Goal: Task Accomplishment & Management: Use online tool/utility

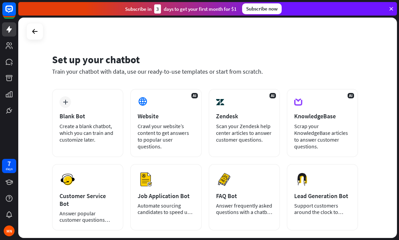
click at [325, 135] on div "Scrap your KnowledgeBase articles to answer customer questions." at bounding box center [322, 136] width 57 height 27
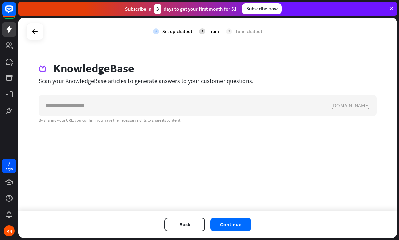
click at [41, 33] on div at bounding box center [34, 31] width 13 height 13
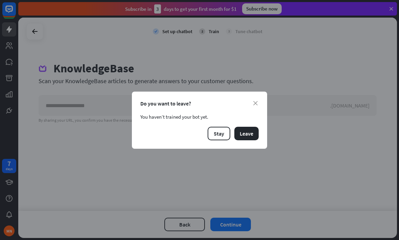
click at [244, 134] on button "Leave" at bounding box center [247, 134] width 24 height 14
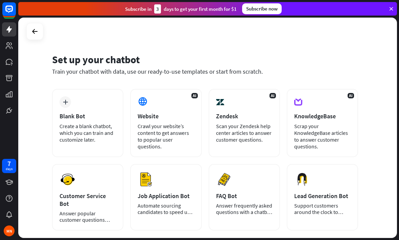
click at [161, 147] on div "AI Website Crawl your website’s content to get answers to popular user question…" at bounding box center [165, 123] width 71 height 68
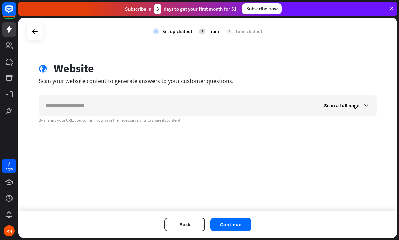
click at [37, 29] on icon at bounding box center [35, 31] width 8 height 8
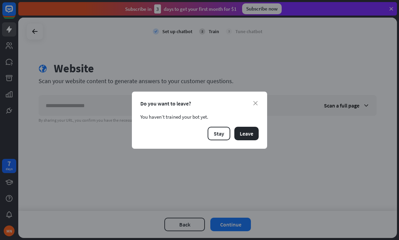
click at [247, 133] on button "Leave" at bounding box center [247, 134] width 24 height 14
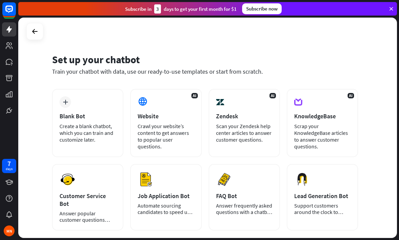
click at [92, 129] on div "Create a blank chatbot, which you can train and customize later." at bounding box center [88, 133] width 57 height 20
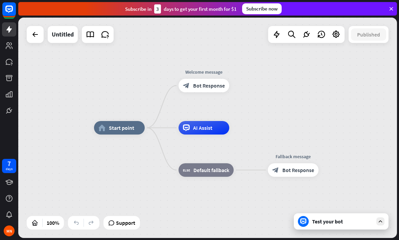
click at [150, 173] on div "home_2 Start point Welcome message block_bot_response Bot Response Edit name mo…" at bounding box center [283, 238] width 379 height 221
